Goal: Information Seeking & Learning: Learn about a topic

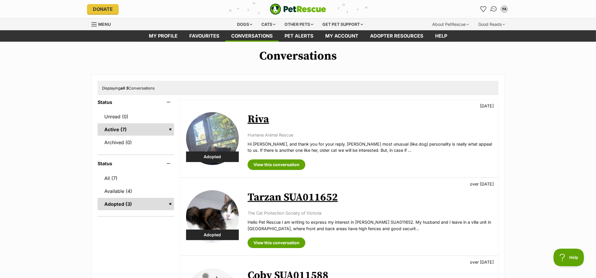
click at [493, 7] on img "Conversations" at bounding box center [494, 9] width 8 height 8
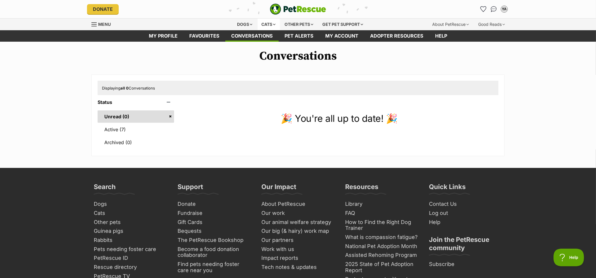
click at [267, 22] on div "Cats" at bounding box center [269, 24] width 22 height 12
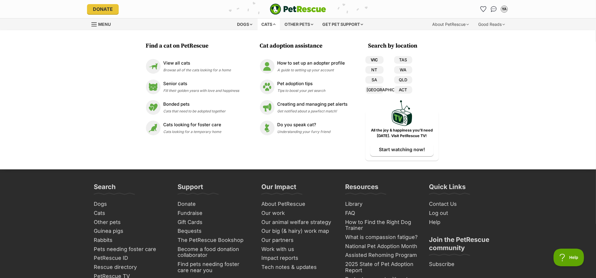
click at [378, 59] on link "VIC" at bounding box center [375, 60] width 18 height 8
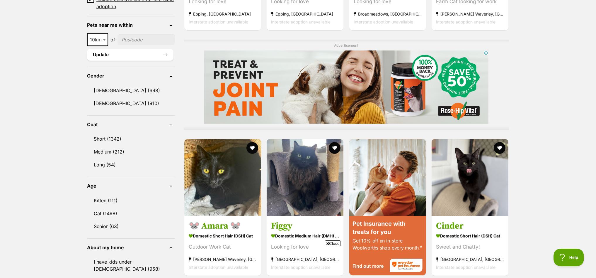
scroll to position [476, 0]
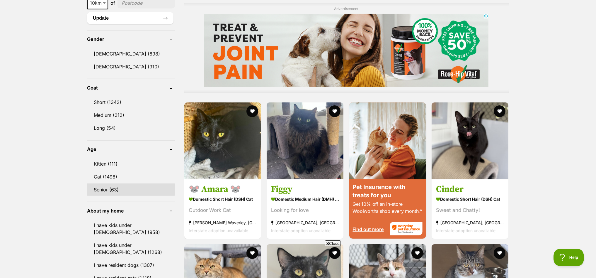
click at [92, 185] on link "Senior (63)" at bounding box center [131, 189] width 88 height 12
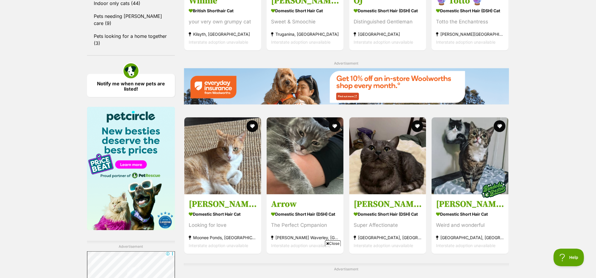
scroll to position [953, 0]
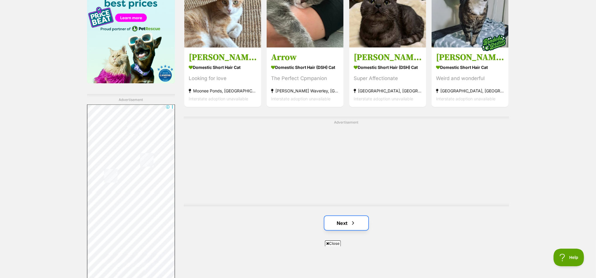
click at [332, 223] on link "Next" at bounding box center [347, 223] width 44 height 14
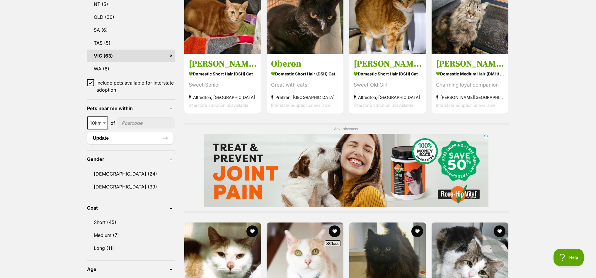
scroll to position [476, 0]
